Goal: Task Accomplishment & Management: Manage account settings

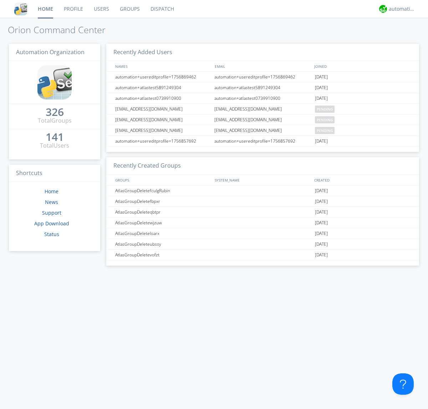
click at [101, 9] on link "Users" at bounding box center [101, 9] width 26 height 18
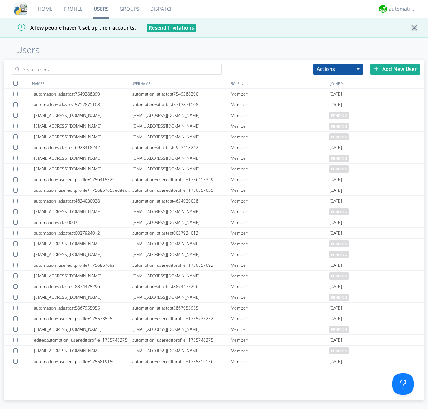
click at [395, 69] on div "Add New User" at bounding box center [395, 69] width 50 height 11
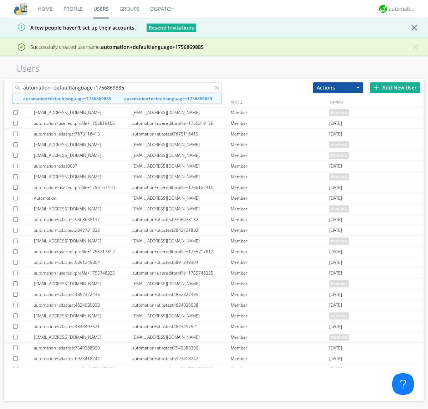
type input "automation+defaultlanguage+1756869885"
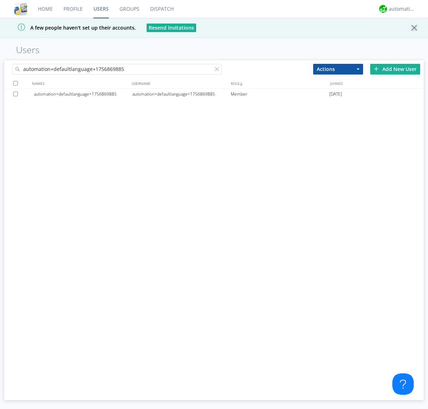
click at [181, 94] on div "automation+defaultlanguage+1756869885" at bounding box center [181, 94] width 98 height 11
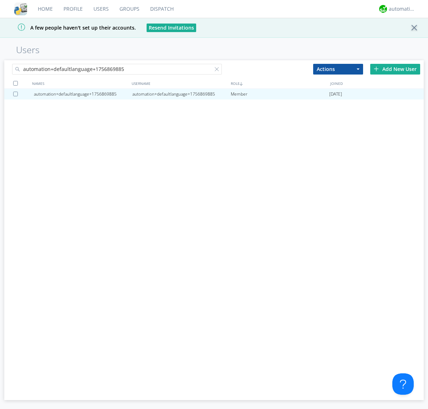
click at [215, 70] on div at bounding box center [218, 70] width 7 height 7
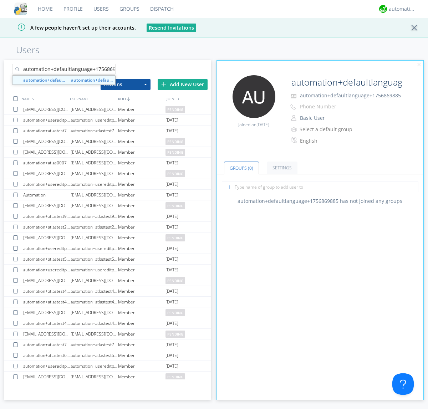
scroll to position [0, 7]
type input "automation+defaultlanguage+1756869885"
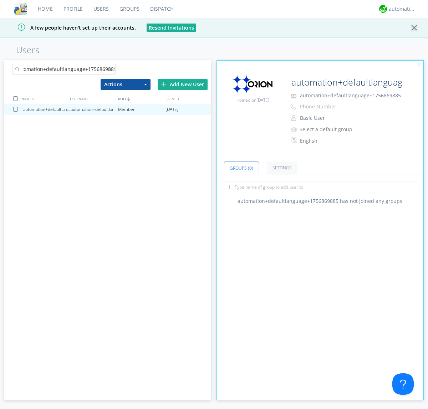
click at [17, 109] on div at bounding box center [16, 109] width 7 height 5
click at [125, 84] on button "Actions" at bounding box center [126, 84] width 50 height 11
click at [0, 0] on link "Delete User" at bounding box center [0, 0] width 0 height 0
